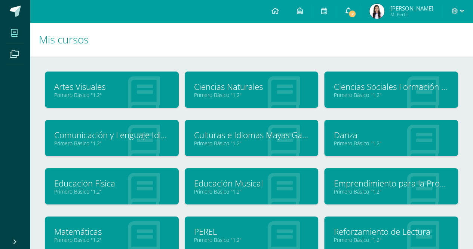
click at [356, 13] on span "2" at bounding box center [352, 14] width 8 height 8
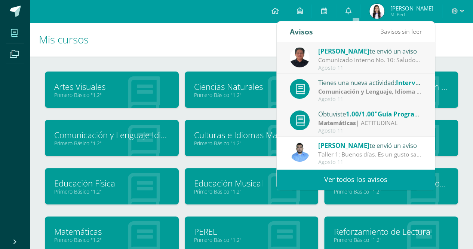
click at [196, 49] on h1 "Mis cursos" at bounding box center [251, 39] width 425 height 34
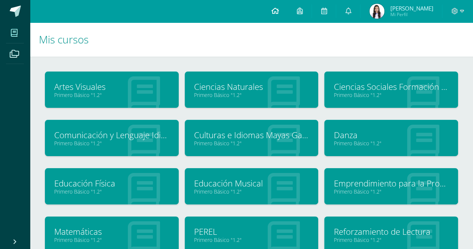
click at [279, 11] on icon at bounding box center [274, 10] width 7 height 7
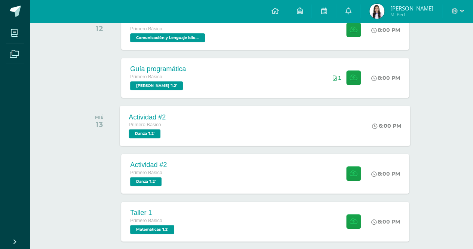
scroll to position [150, 0]
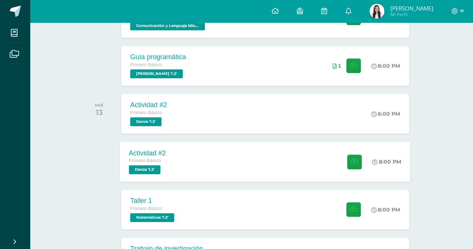
click at [150, 166] on span "Danza '1.2'" at bounding box center [145, 169] width 32 height 9
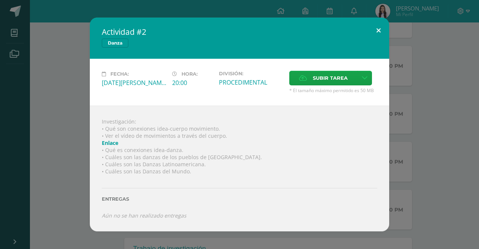
click at [376, 28] on button at bounding box center [378, 30] width 21 height 25
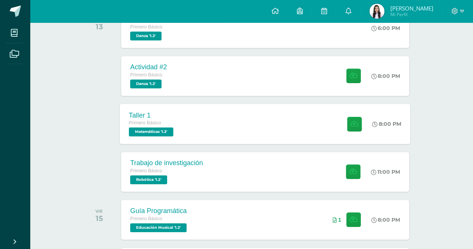
scroll to position [262, 0]
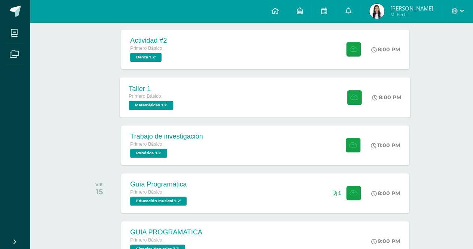
click at [151, 107] on span "Matemáticas '1.2'" at bounding box center [151, 105] width 45 height 9
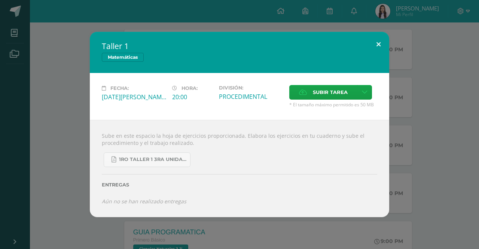
click at [376, 45] on button at bounding box center [378, 44] width 21 height 25
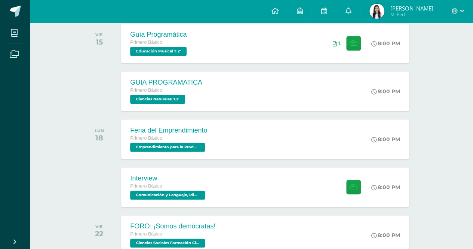
scroll to position [449, 0]
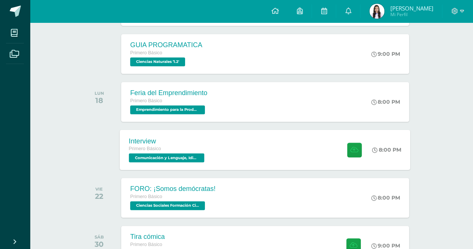
click at [177, 156] on span "Comunicación y Lenguaje, Idioma Extranjero 'Inglés - Intermedio "A"'" at bounding box center [167, 157] width 76 height 9
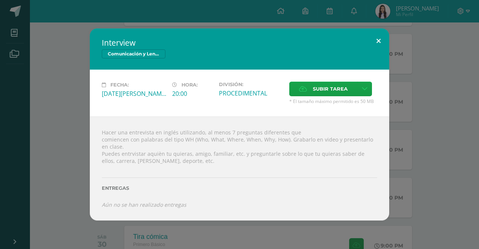
click at [381, 42] on button at bounding box center [378, 40] width 21 height 25
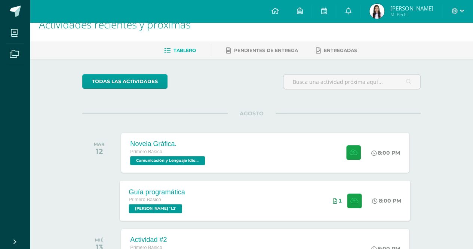
scroll to position [0, 0]
